Goal: Register for event/course

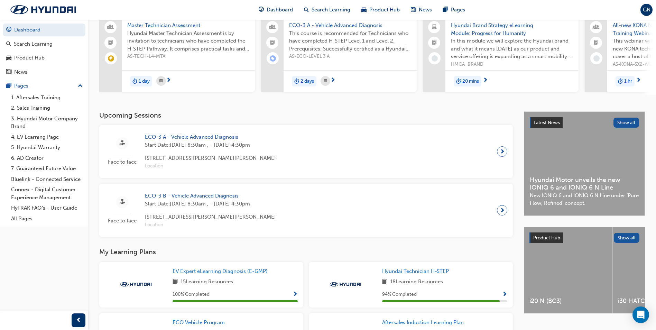
scroll to position [69, 0]
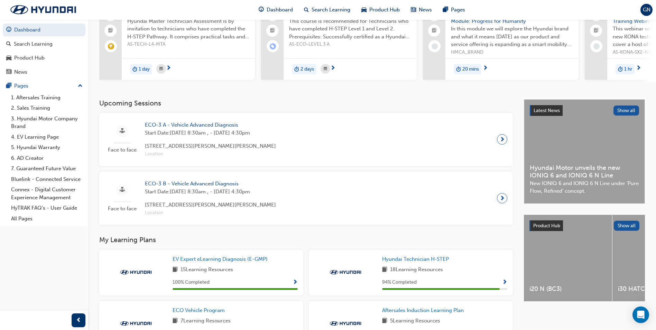
click at [149, 105] on h3 "Upcoming Sessions" at bounding box center [305, 103] width 413 height 8
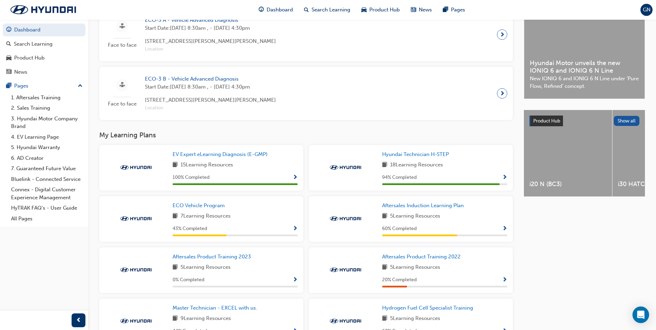
scroll to position [225, 0]
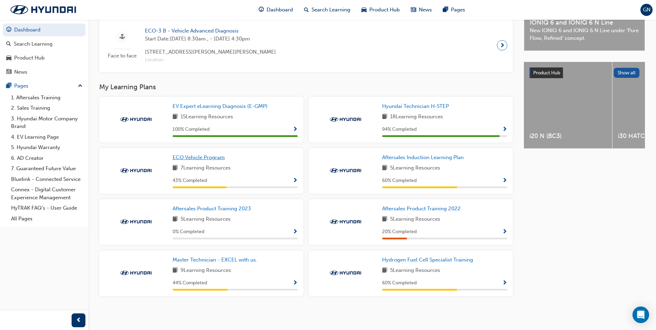
click at [215, 155] on span "ECO Vehicle Program" at bounding box center [199, 157] width 52 height 6
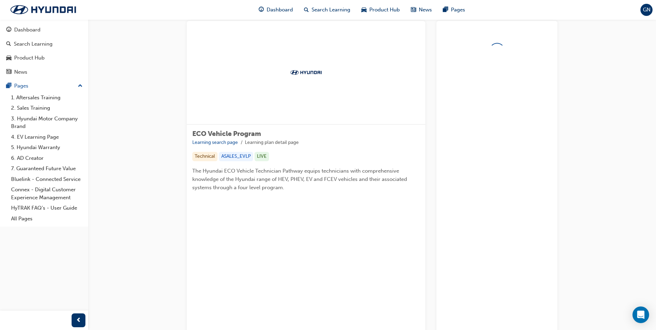
scroll to position [50, 0]
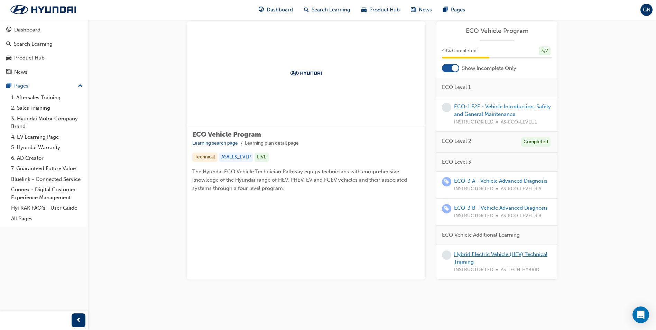
click at [461, 251] on link "Hybrid Electric Vehicle (HEV) Technical Training" at bounding box center [500, 258] width 93 height 14
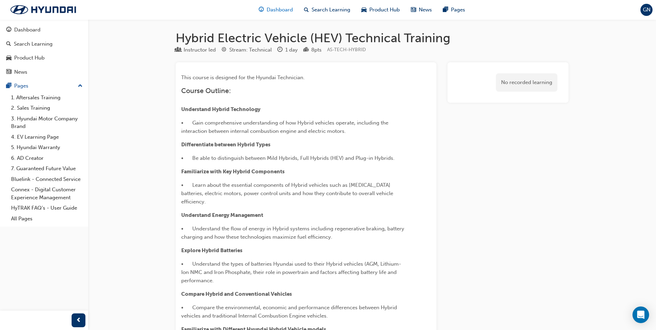
click at [285, 13] on span "Dashboard" at bounding box center [280, 10] width 26 height 8
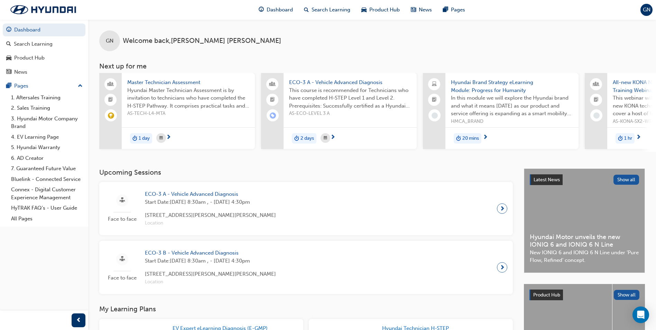
click at [177, 82] on span "Master Technician Assessment" at bounding box center [188, 82] width 122 height 8
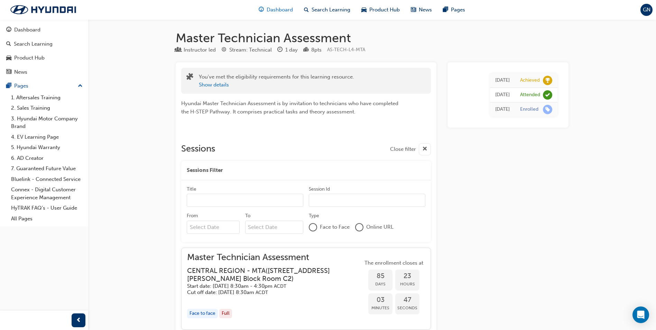
click at [282, 11] on span "Dashboard" at bounding box center [280, 10] width 26 height 8
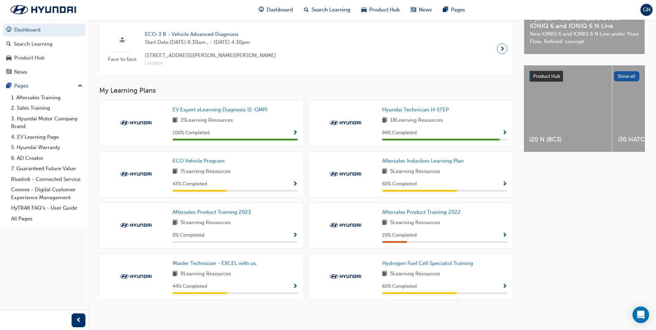
scroll to position [225, 0]
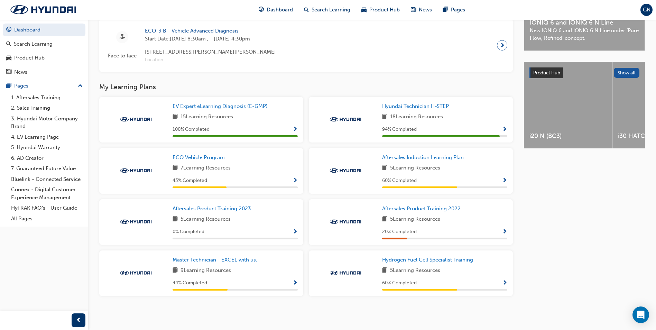
click at [252, 260] on span "Master Technician - EXCEL with us." at bounding box center [215, 260] width 85 height 6
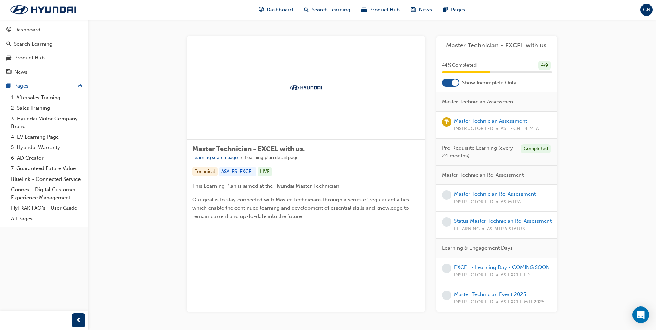
click at [517, 223] on link "Status Master Technician Re-Assessment" at bounding box center [502, 221] width 97 height 6
click at [501, 196] on link "Master Technician Re-Assessment" at bounding box center [495, 194] width 82 height 6
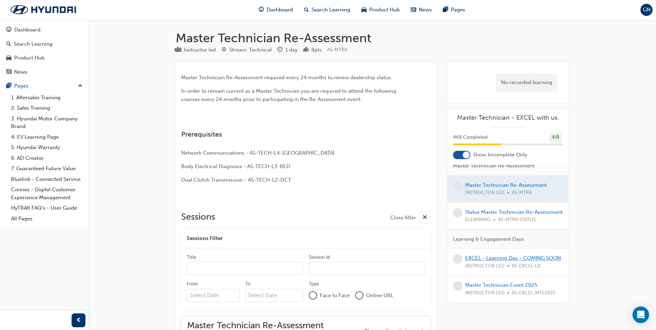
scroll to position [138, 0]
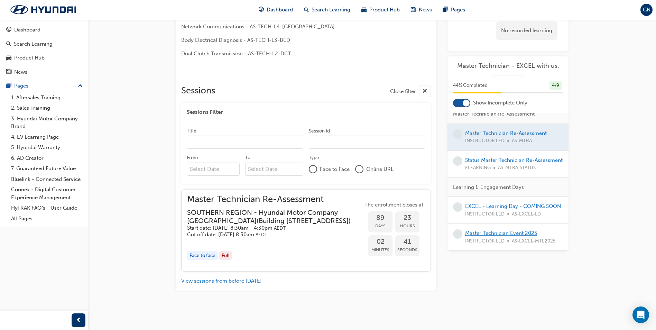
click at [515, 235] on link "Master Technician Event 2025" at bounding box center [501, 233] width 72 height 6
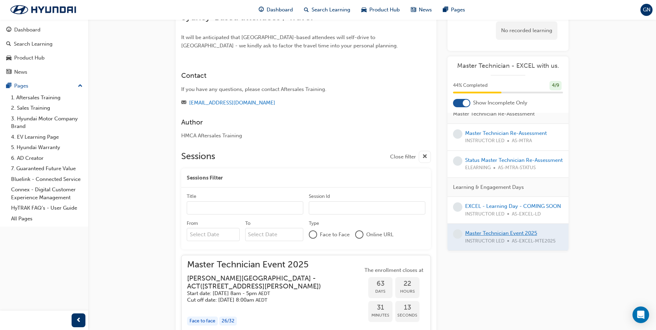
scroll to position [728, 0]
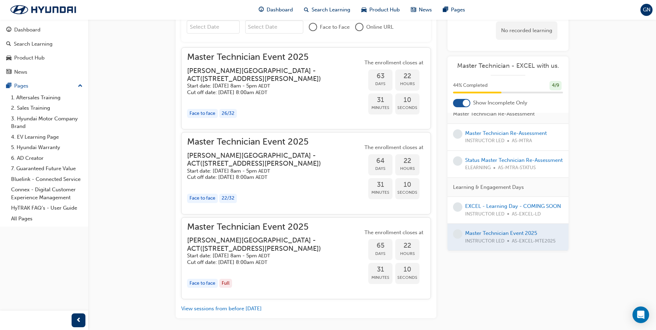
click at [389, 67] on span "The enrollment closes at" at bounding box center [394, 63] width 62 height 8
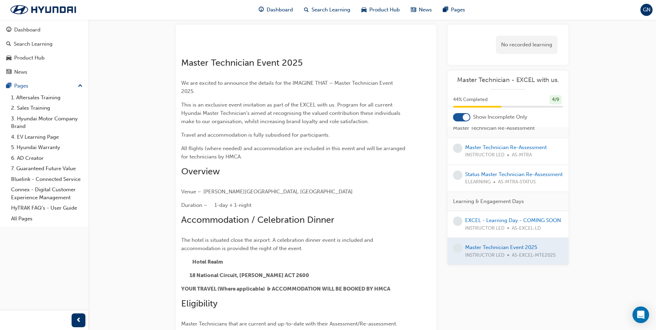
scroll to position [0, 0]
